Goal: Information Seeking & Learning: Learn about a topic

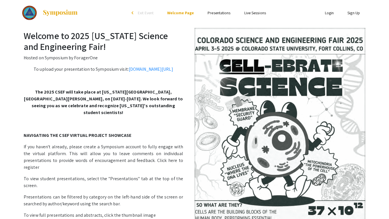
click at [216, 12] on link "Presentations" at bounding box center [219, 12] width 23 height 5
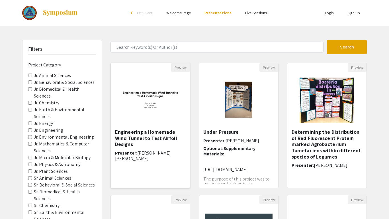
click at [175, 105] on div at bounding box center [150, 100] width 79 height 57
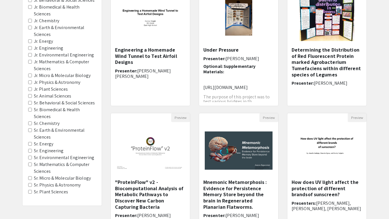
scroll to position [83, 0]
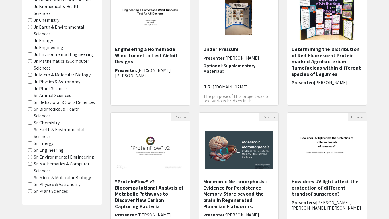
click at [57, 95] on label "Sr. Animal Sciences" at bounding box center [52, 95] width 37 height 7
click at [32, 95] on Sciences "Sr. Animal Sciences" at bounding box center [30, 95] width 4 height 4
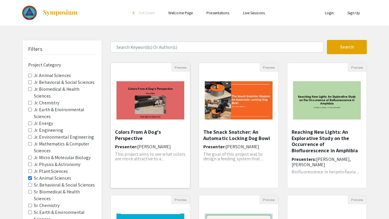
click at [128, 113] on img "Open Presentation <p>Colors From A Dog's Perspective</p>" at bounding box center [150, 100] width 79 height 50
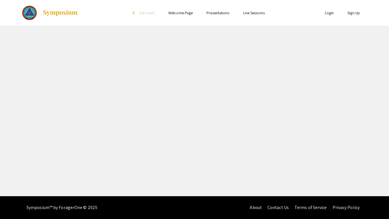
select select "custom"
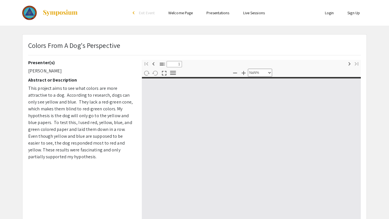
type input "0"
select select "custom"
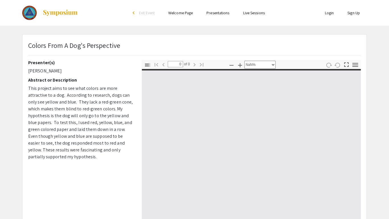
type input "1"
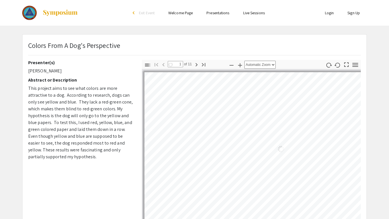
select select "auto"
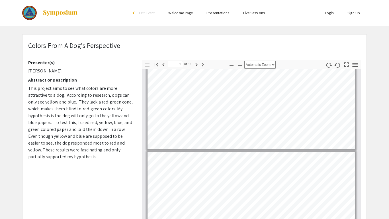
scroll to position [39, 0]
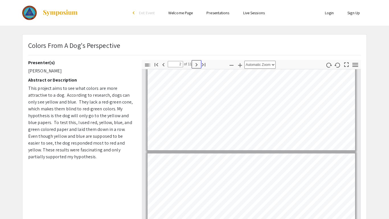
click at [195, 66] on icon "button" at bounding box center [196, 64] width 2 height 3
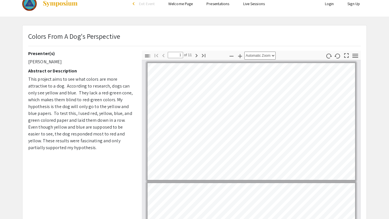
scroll to position [0, 0]
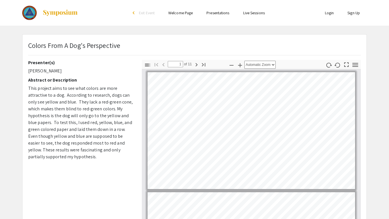
click at [384, 120] on app-presentation "Colors From A Dog's Perspective Presenter(s) [PERSON_NAME] Abstract or Descript…" at bounding box center [194, 178] width 389 height 288
click at [105, 116] on span "This project aims to see what colors are more attractive to a dog. According to…" at bounding box center [80, 122] width 105 height 74
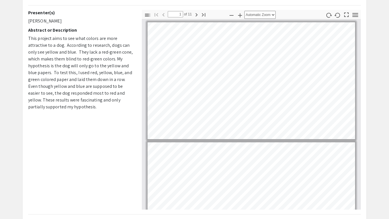
click at [125, 182] on div "Presenter(s) [PERSON_NAME] Abstract or Description This project aims to see wha…" at bounding box center [81, 109] width 114 height 199
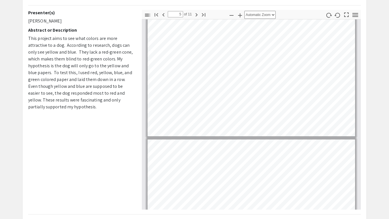
scroll to position [482, 0]
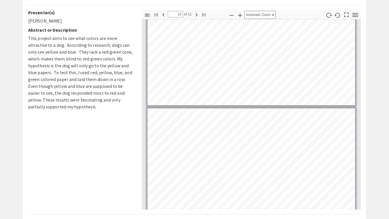
type input "11"
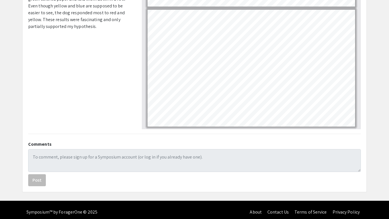
scroll to position [130, 0]
